Goal: Task Accomplishment & Management: Use online tool/utility

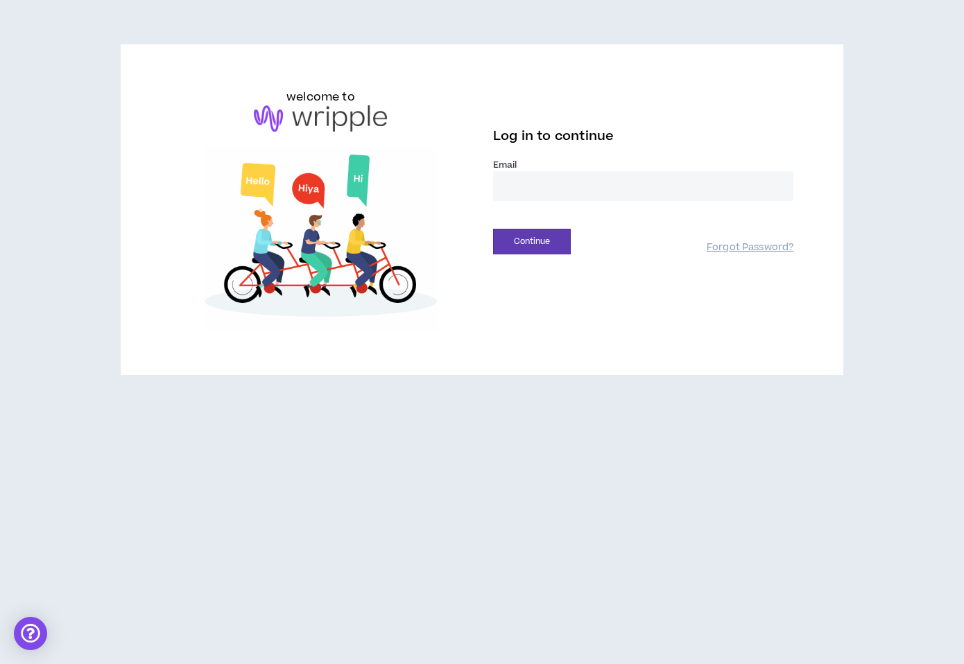
click at [557, 191] on input "email" at bounding box center [643, 186] width 300 height 30
type input "**********"
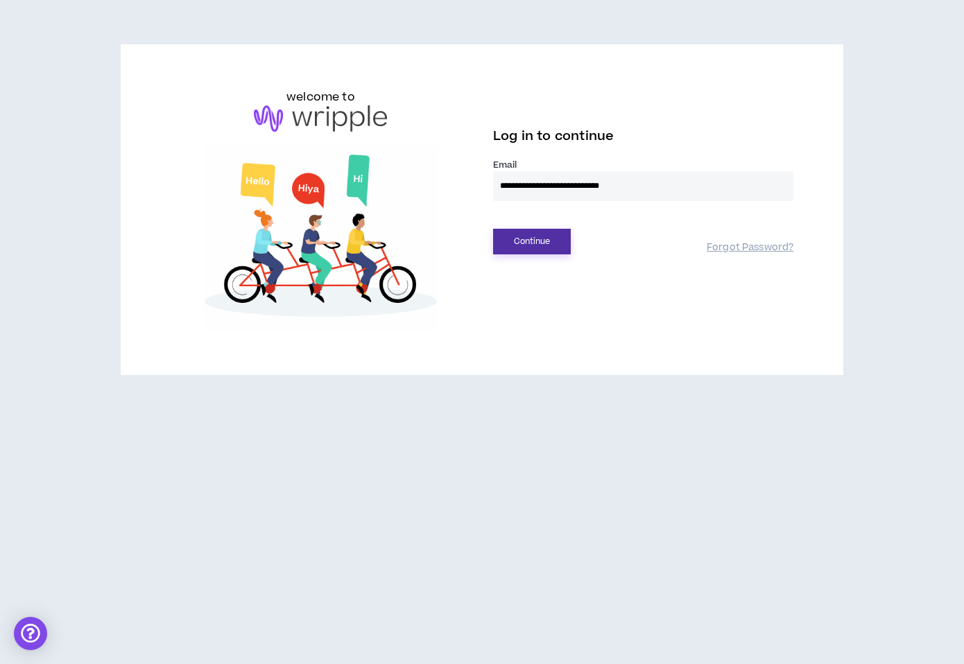
click at [533, 239] on button "Continue" at bounding box center [532, 242] width 78 height 26
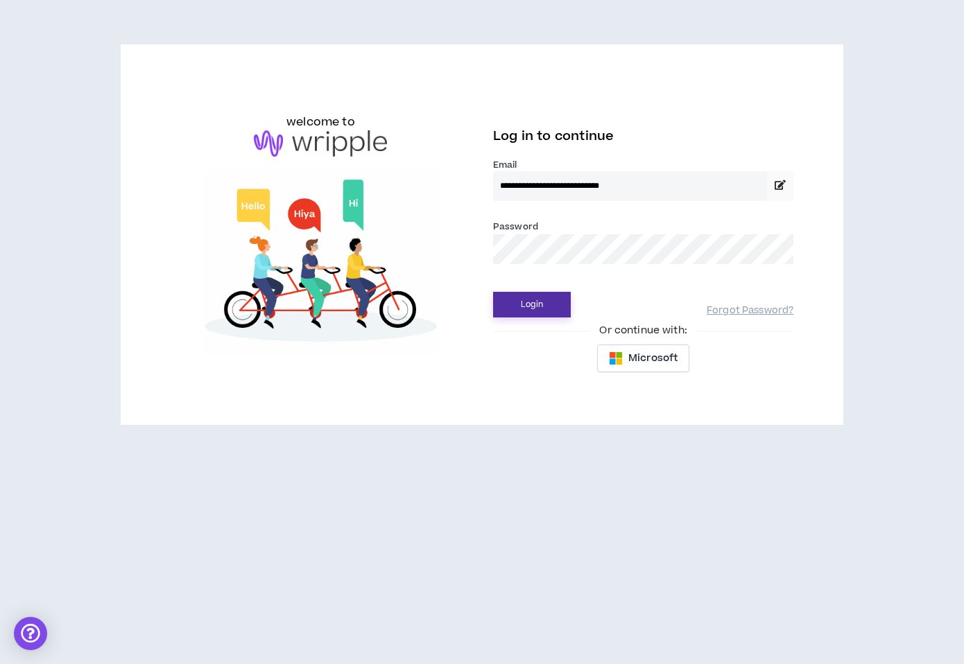
click at [542, 310] on button "Login" at bounding box center [532, 305] width 78 height 26
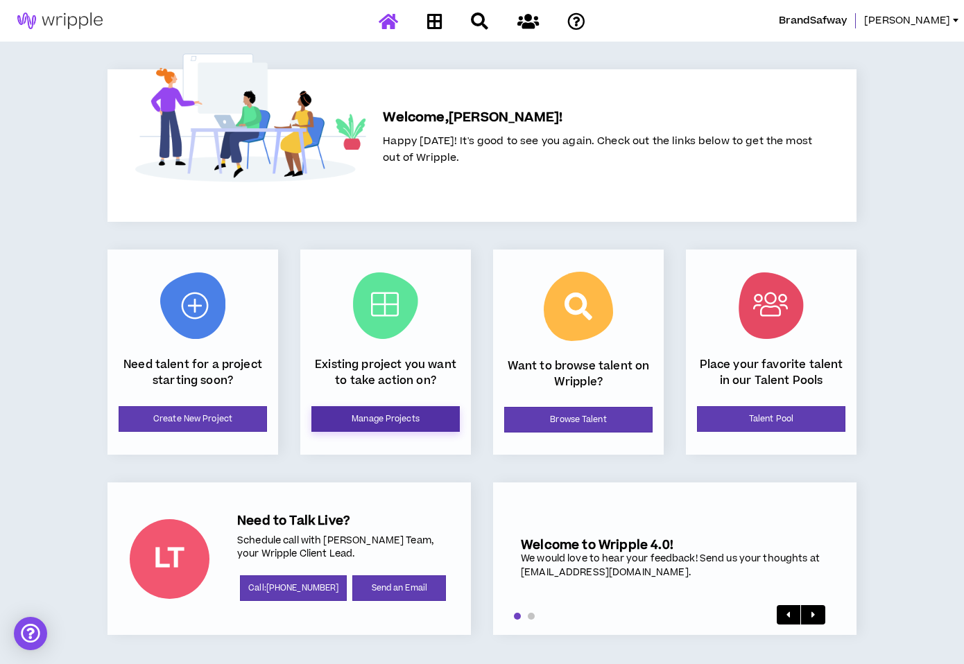
click at [415, 419] on link "Manage Projects" at bounding box center [385, 419] width 148 height 26
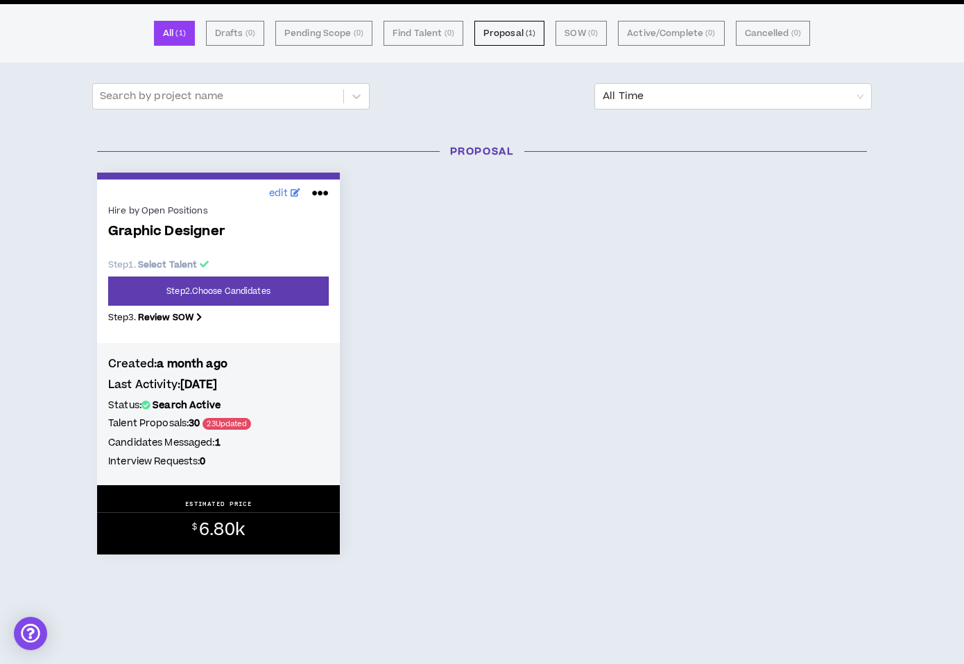
scroll to position [102, 0]
click at [241, 535] on span "6.80k" at bounding box center [222, 530] width 46 height 24
click at [200, 285] on link "Step 2 . Choose Candidates" at bounding box center [218, 291] width 221 height 29
